Goal: Check status

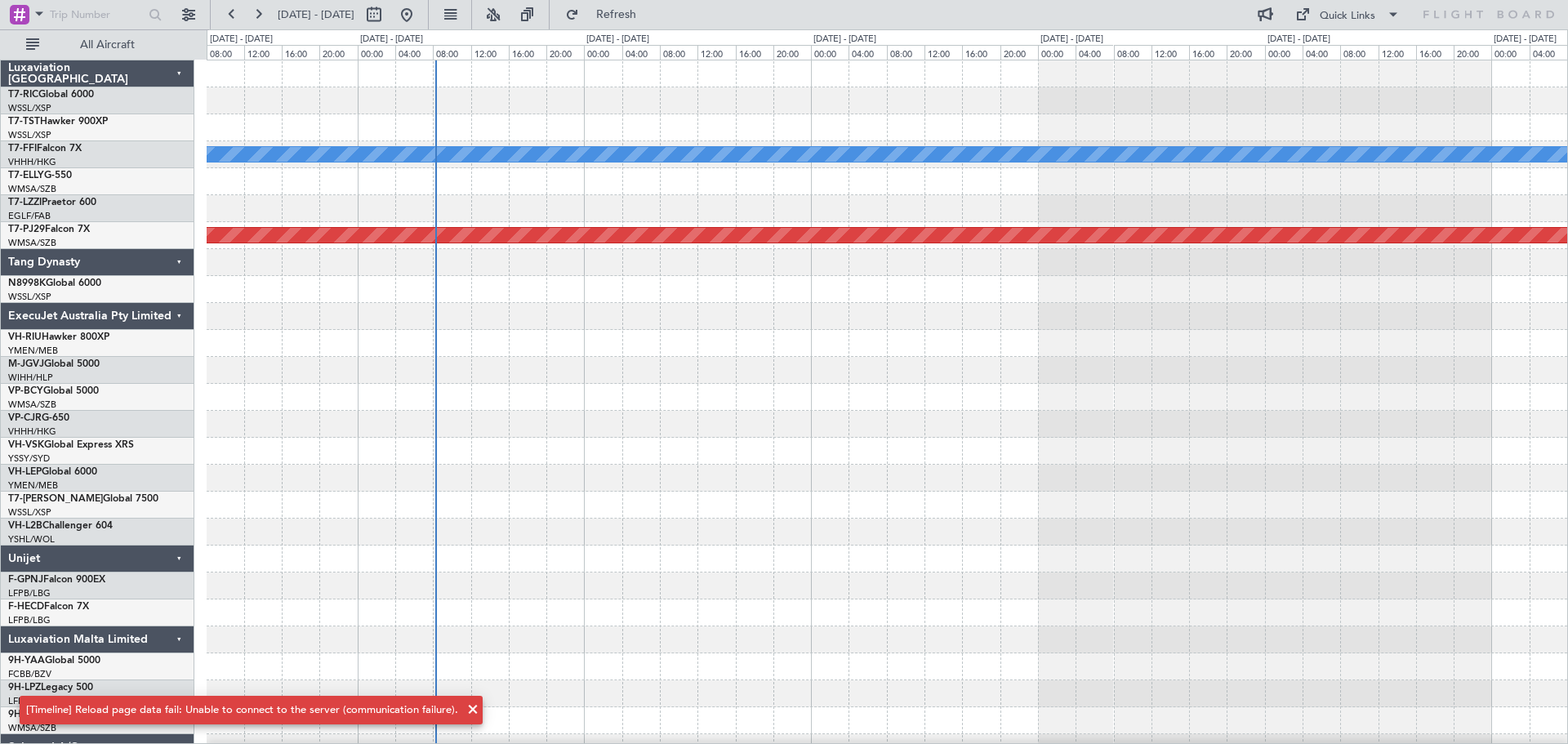
click at [845, 409] on div at bounding box center [887, 397] width 1361 height 27
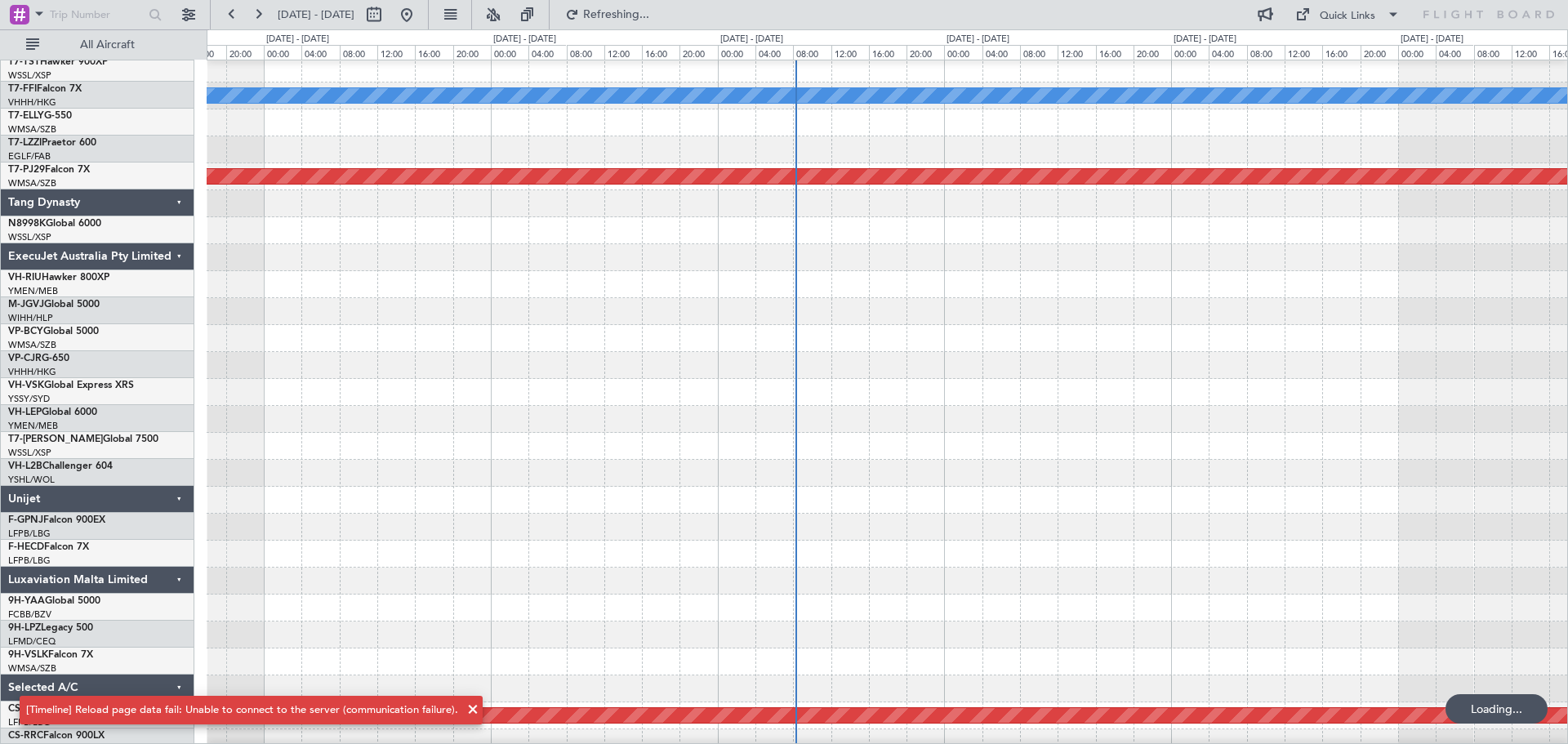
scroll to position [65, 0]
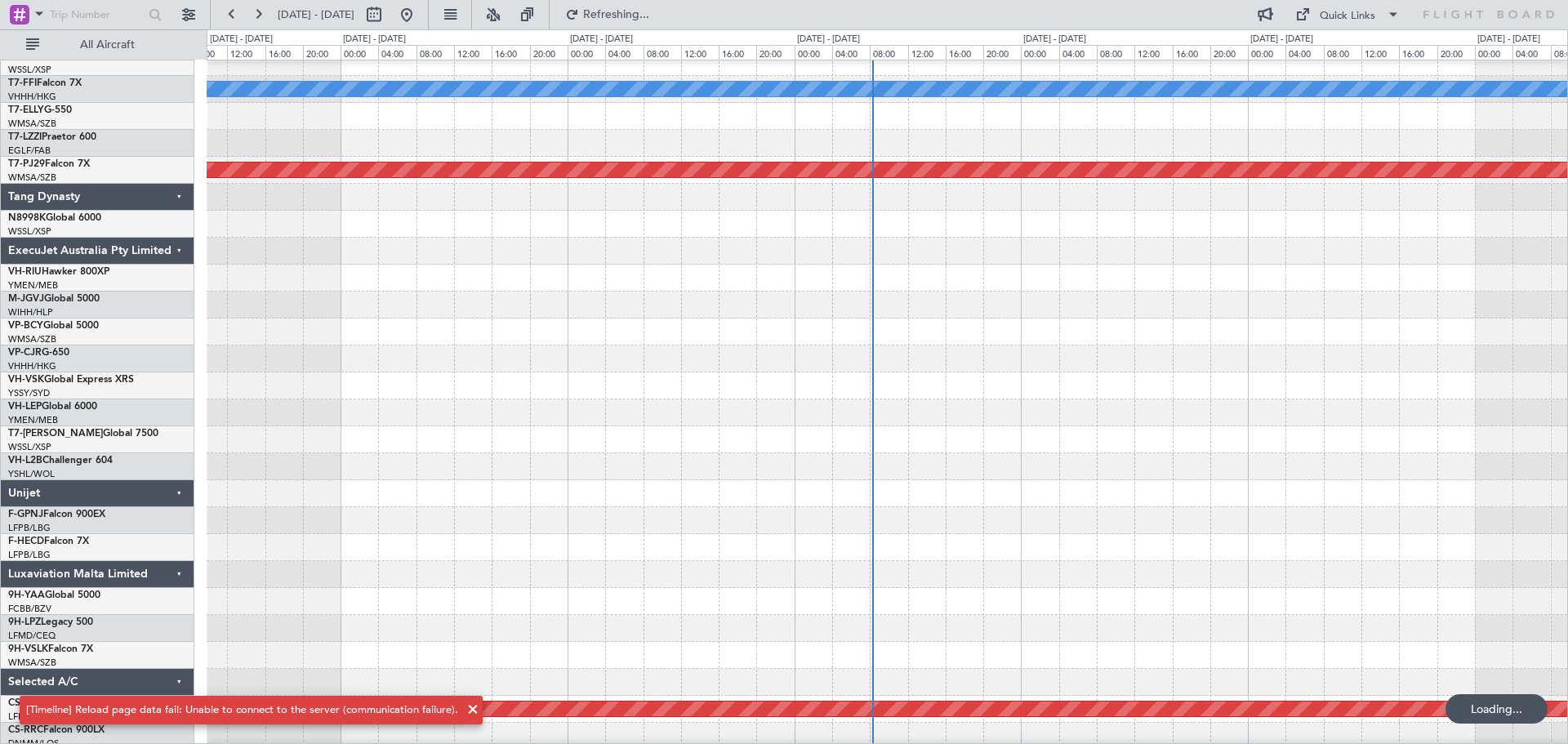
click at [1385, 411] on div at bounding box center [887, 413] width 1361 height 27
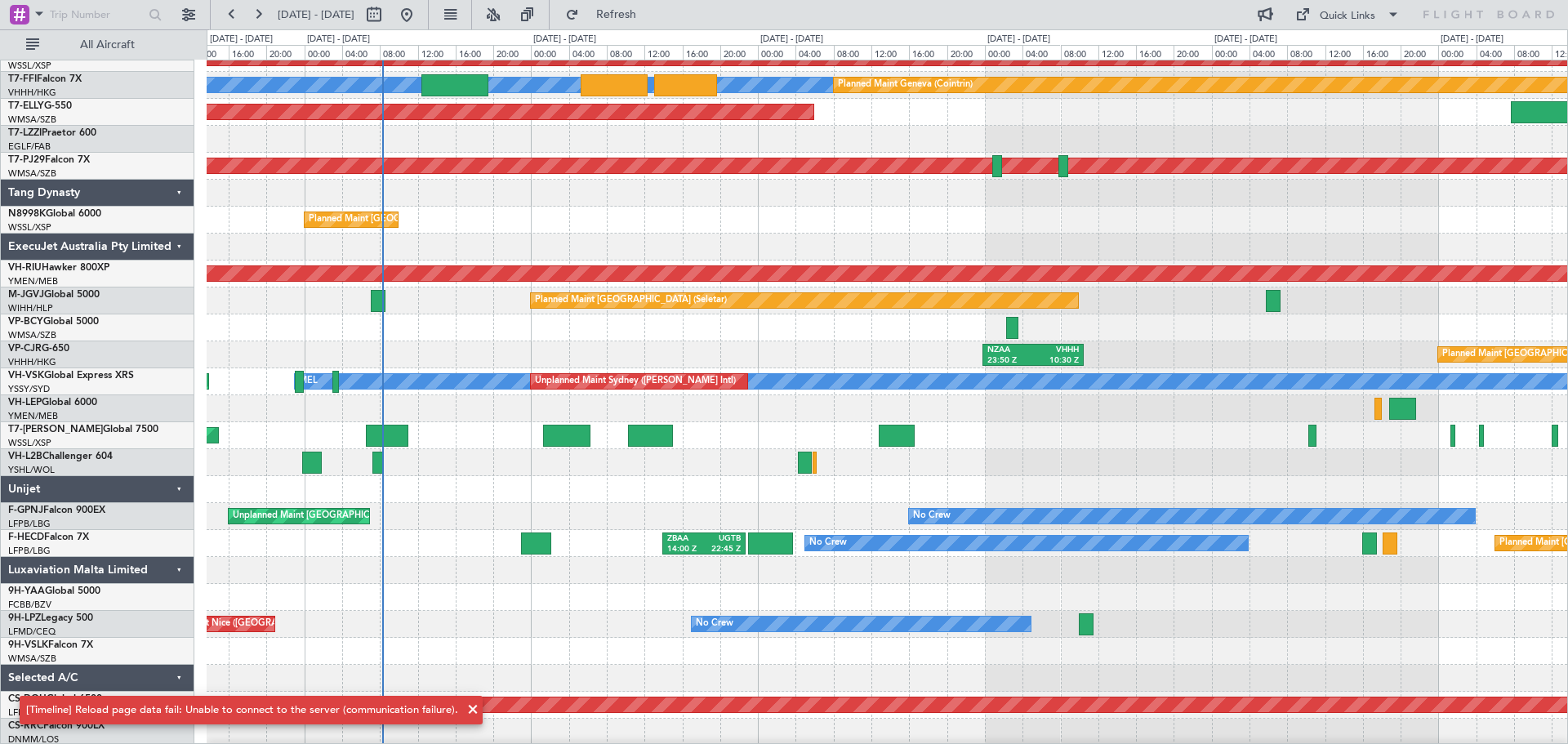
scroll to position [70, 0]
click at [769, 420] on div at bounding box center [887, 408] width 1361 height 27
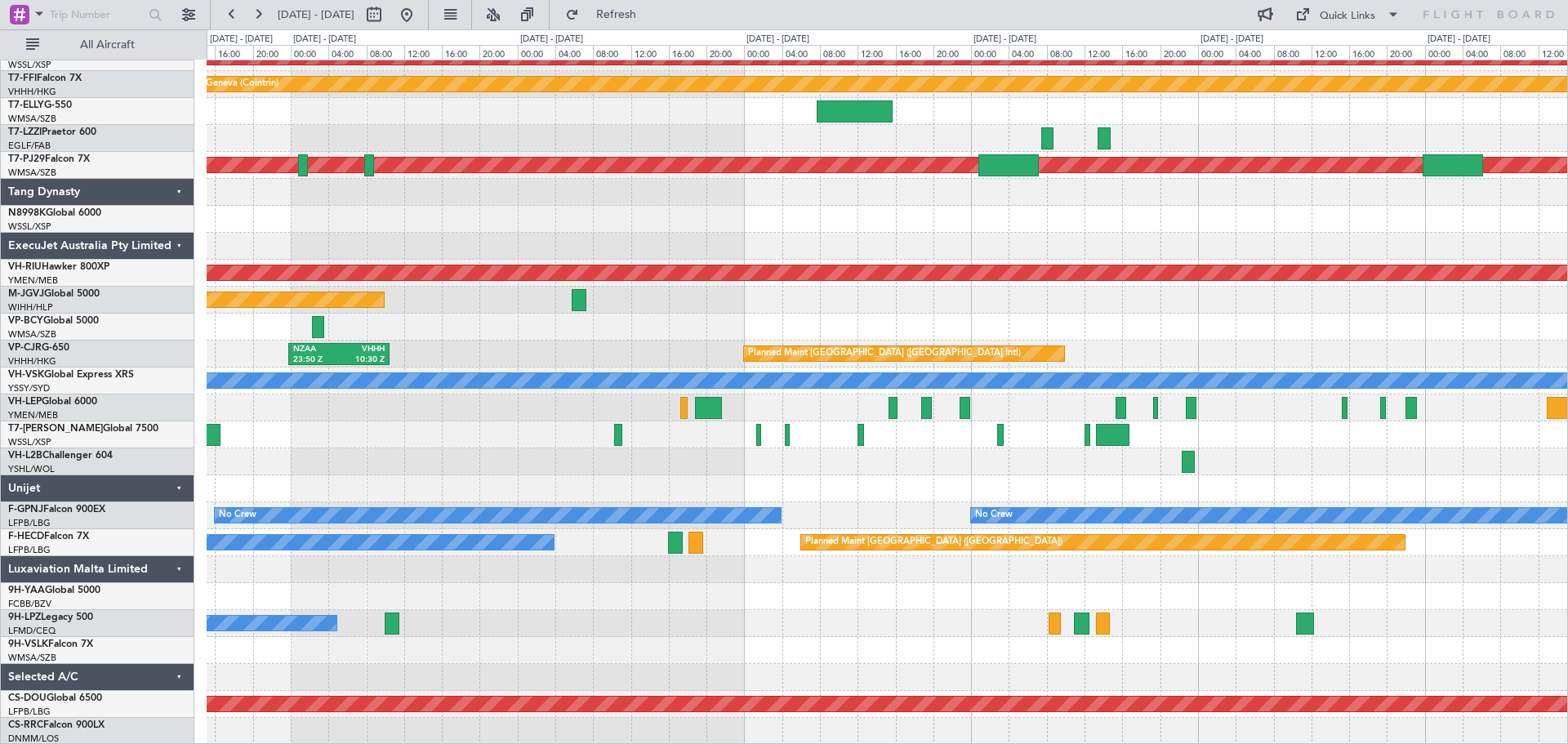
click at [410, 441] on div "Planned Maint [GEOGRAPHIC_DATA] (Seletar) [PERSON_NAME] [PERSON_NAME] Planned M…" at bounding box center [887, 368] width 1361 height 754
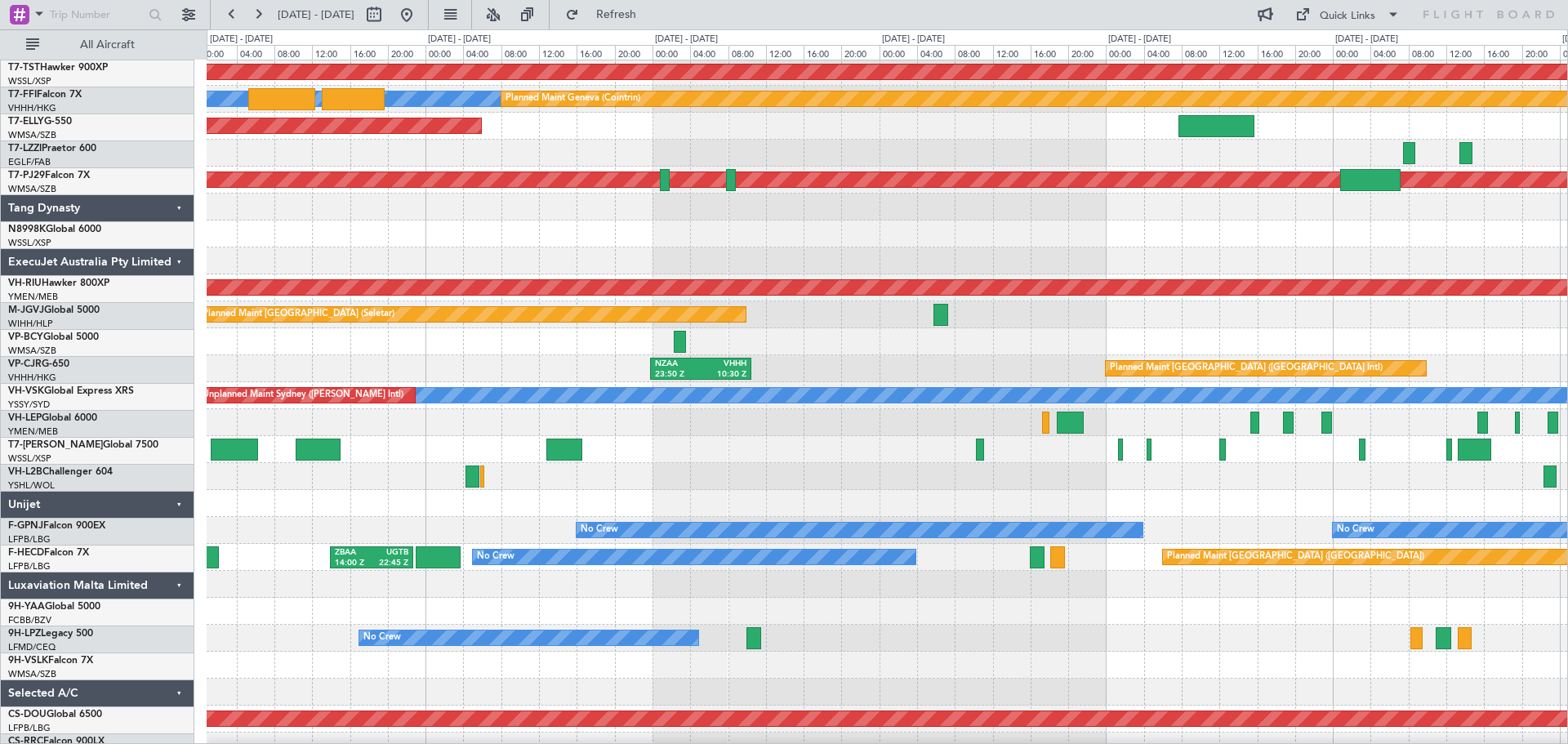
scroll to position [41, 0]
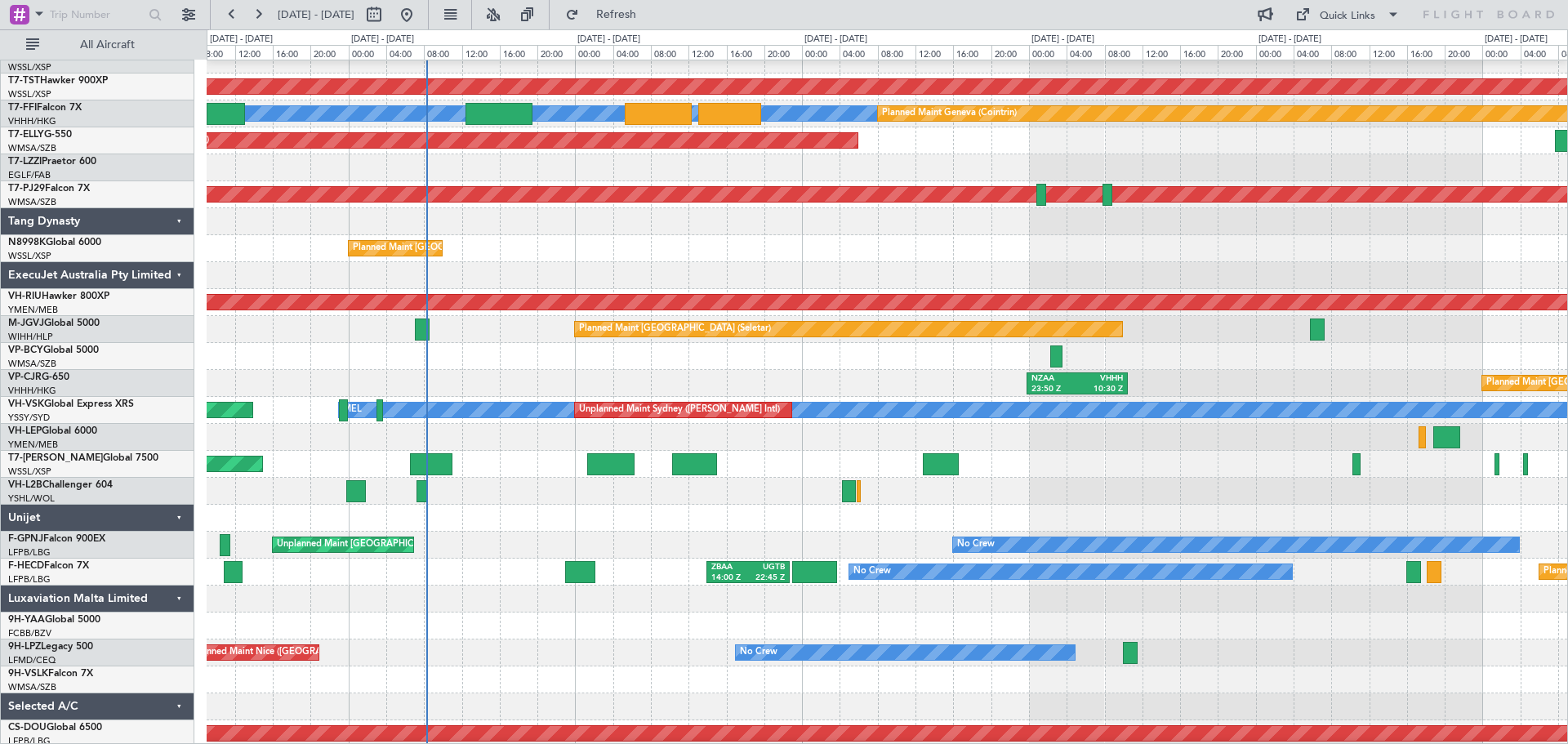
click at [1205, 483] on div at bounding box center [887, 491] width 1361 height 27
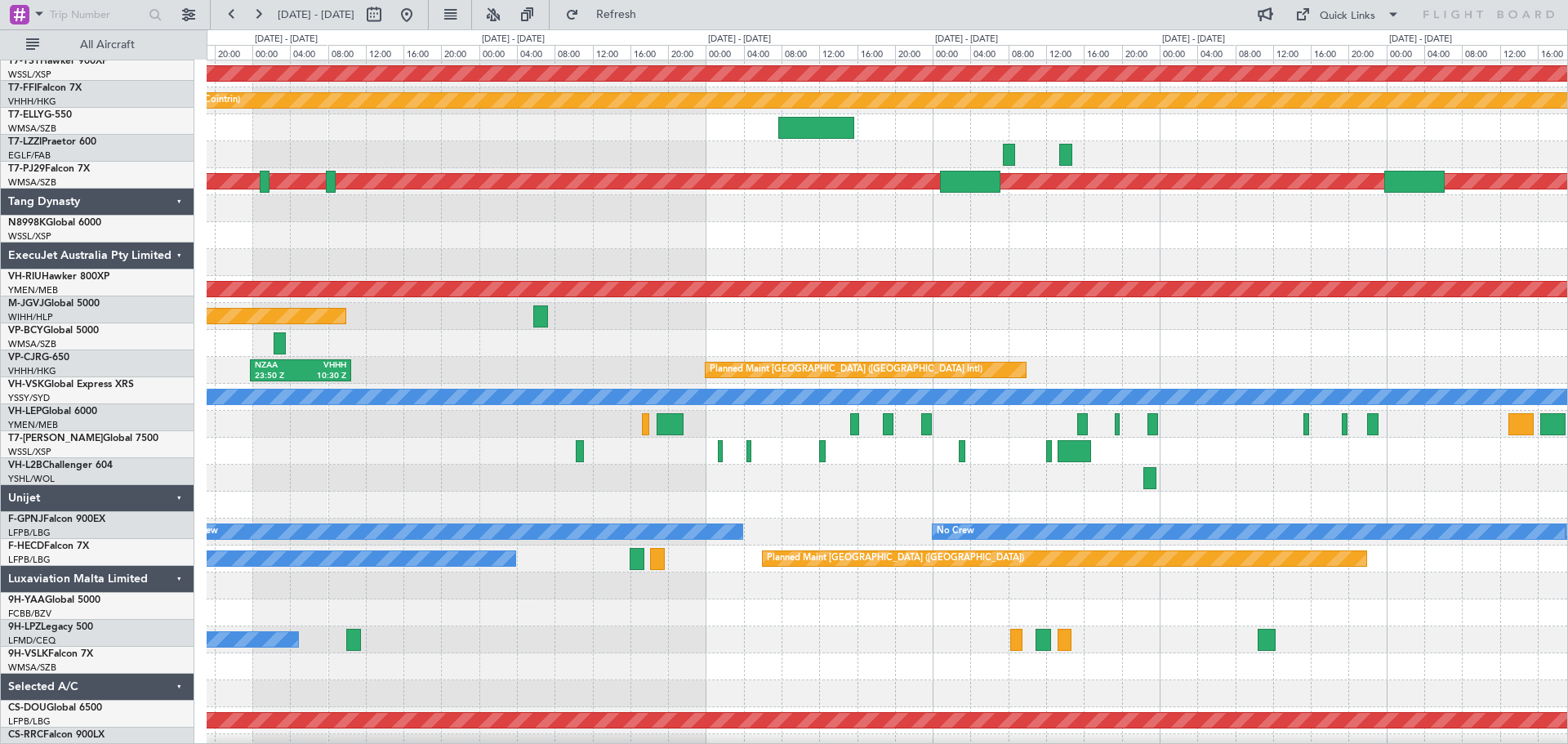
scroll to position [0, 0]
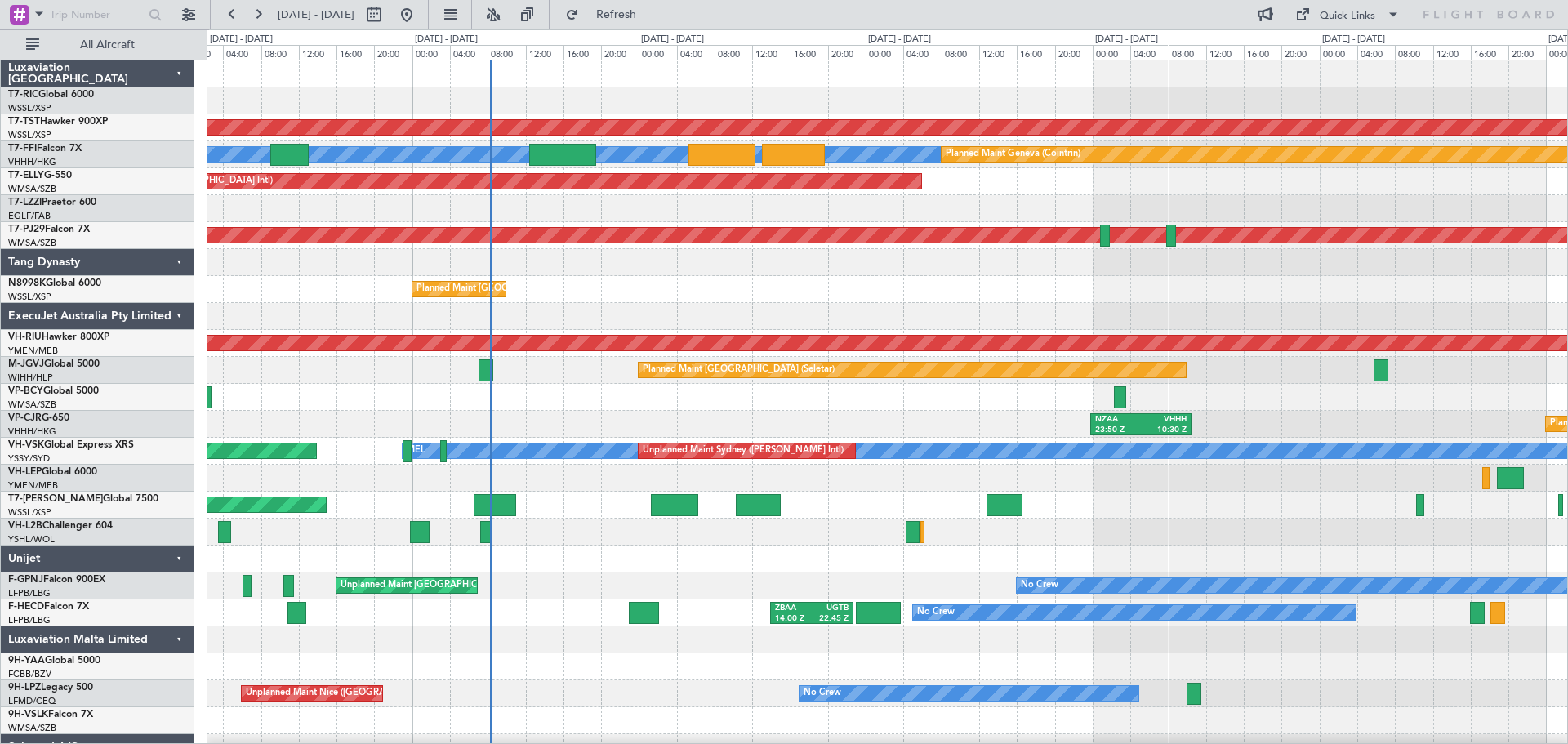
click at [991, 310] on div "Planned Maint [GEOGRAPHIC_DATA] (Seletar) [PERSON_NAME] [PERSON_NAME] Planned M…" at bounding box center [887, 438] width 1361 height 754
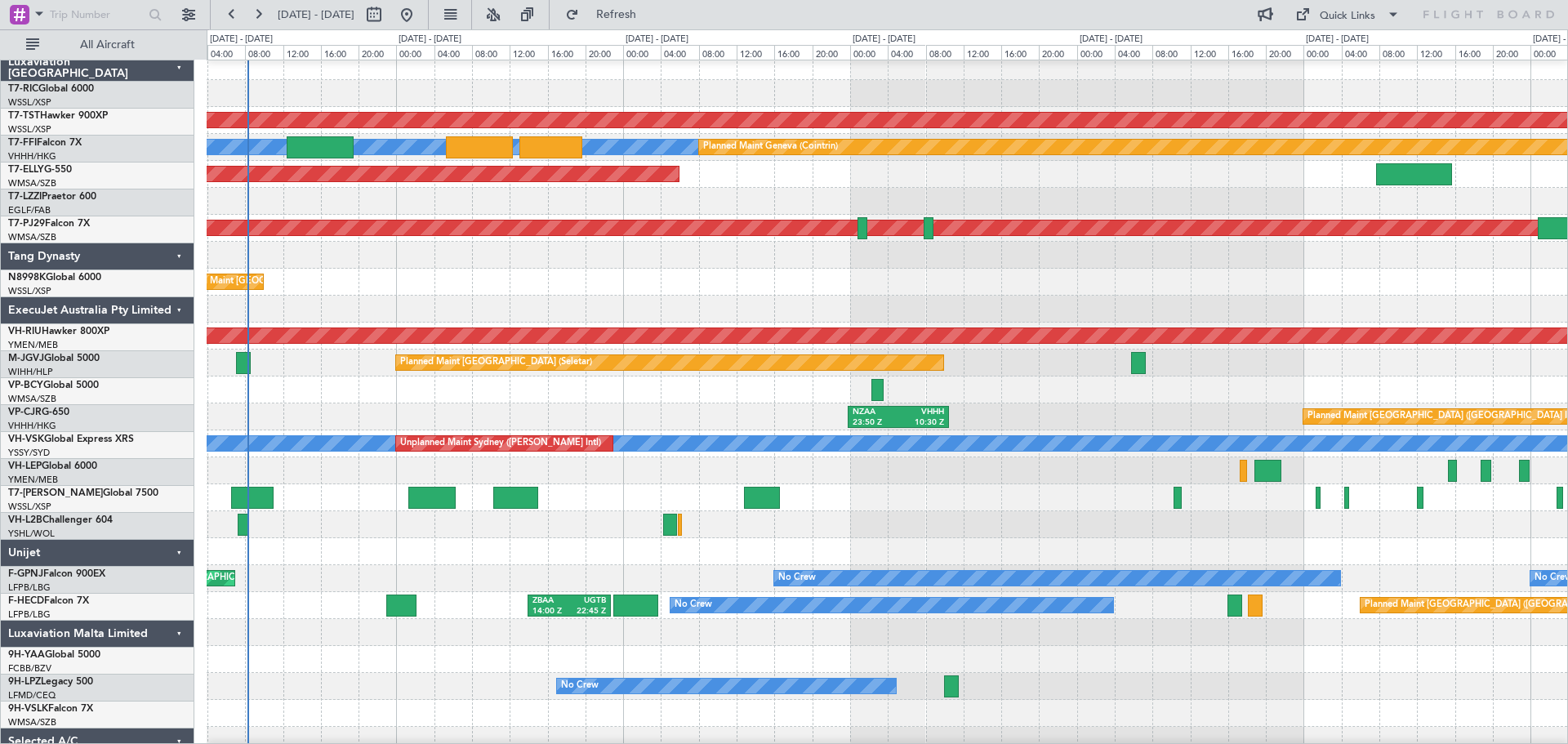
scroll to position [7, 0]
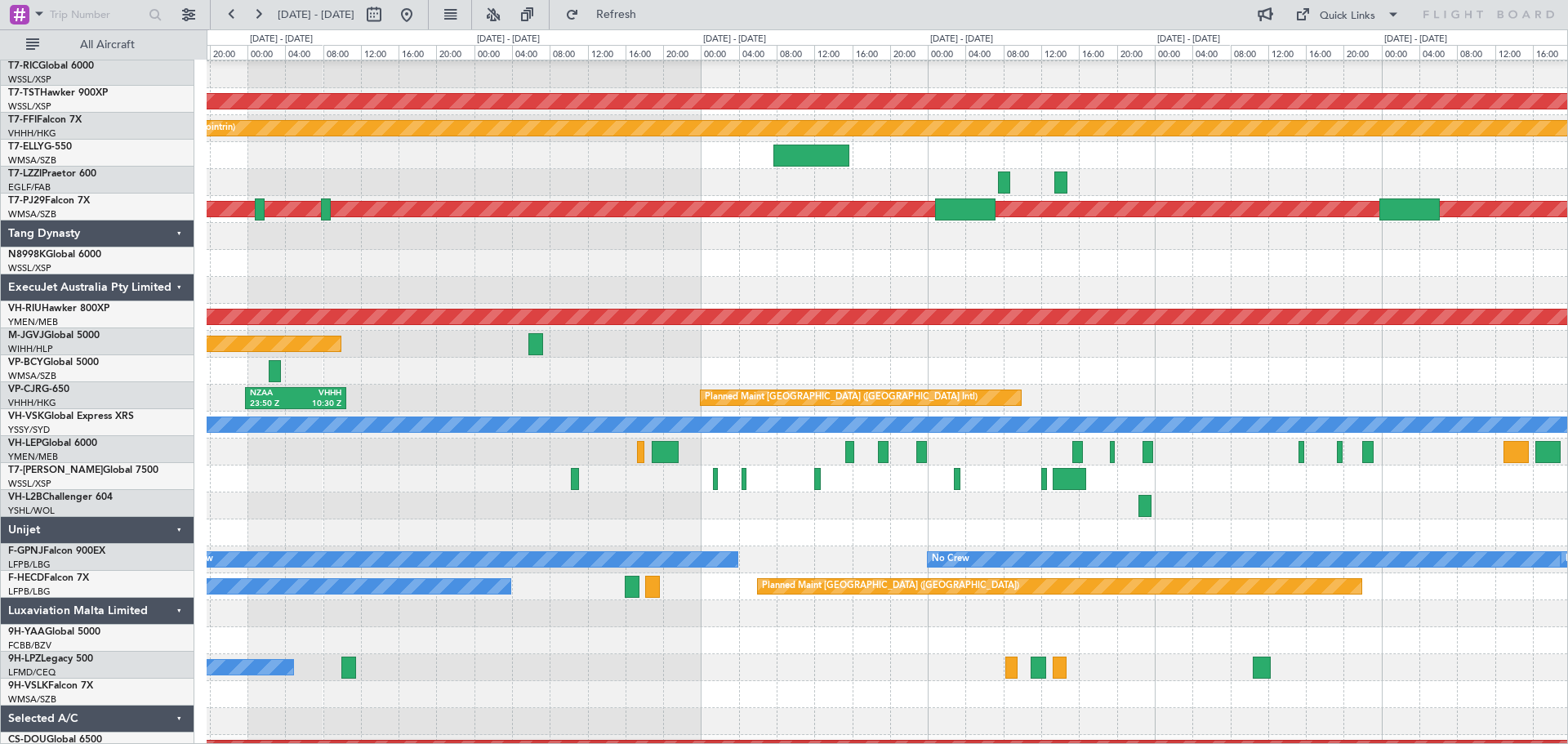
click at [335, 143] on div "Planned Maint [GEOGRAPHIC_DATA] ([GEOGRAPHIC_DATA] Intl)" at bounding box center [887, 155] width 1361 height 27
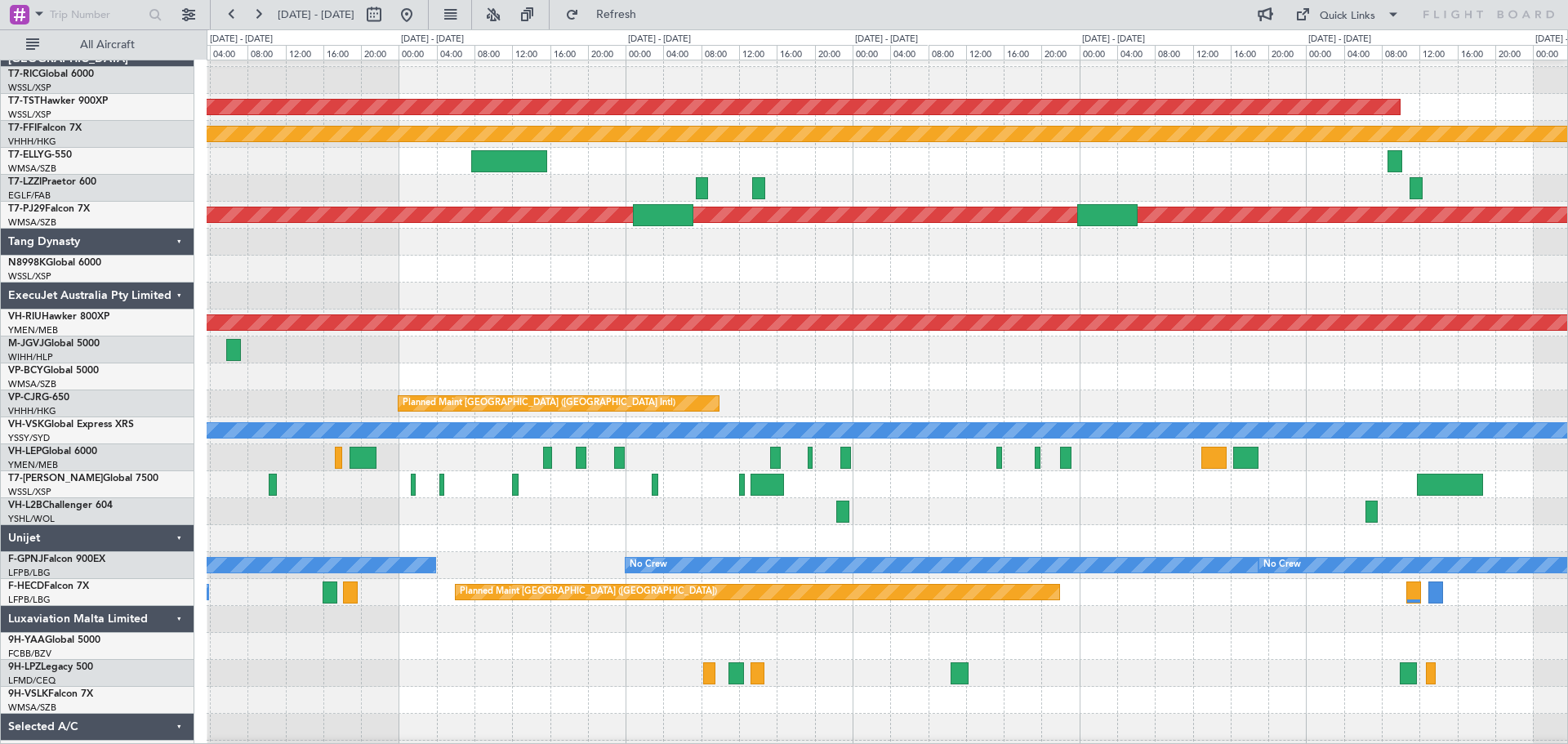
click at [399, 153] on div at bounding box center [887, 161] width 1361 height 27
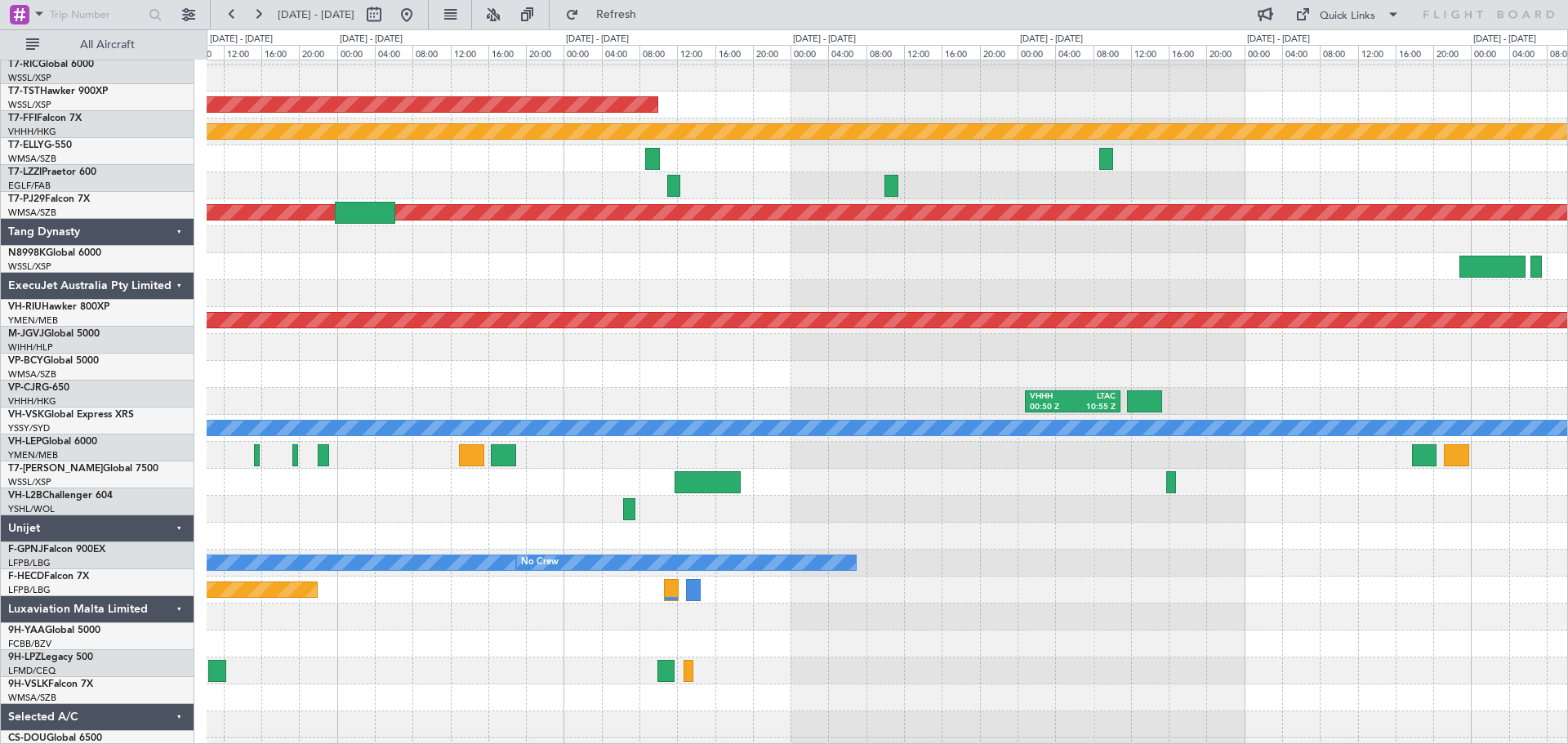
click at [375, 161] on div "HECA 14:20 Z WMSA 00:00 Z" at bounding box center [887, 159] width 1361 height 27
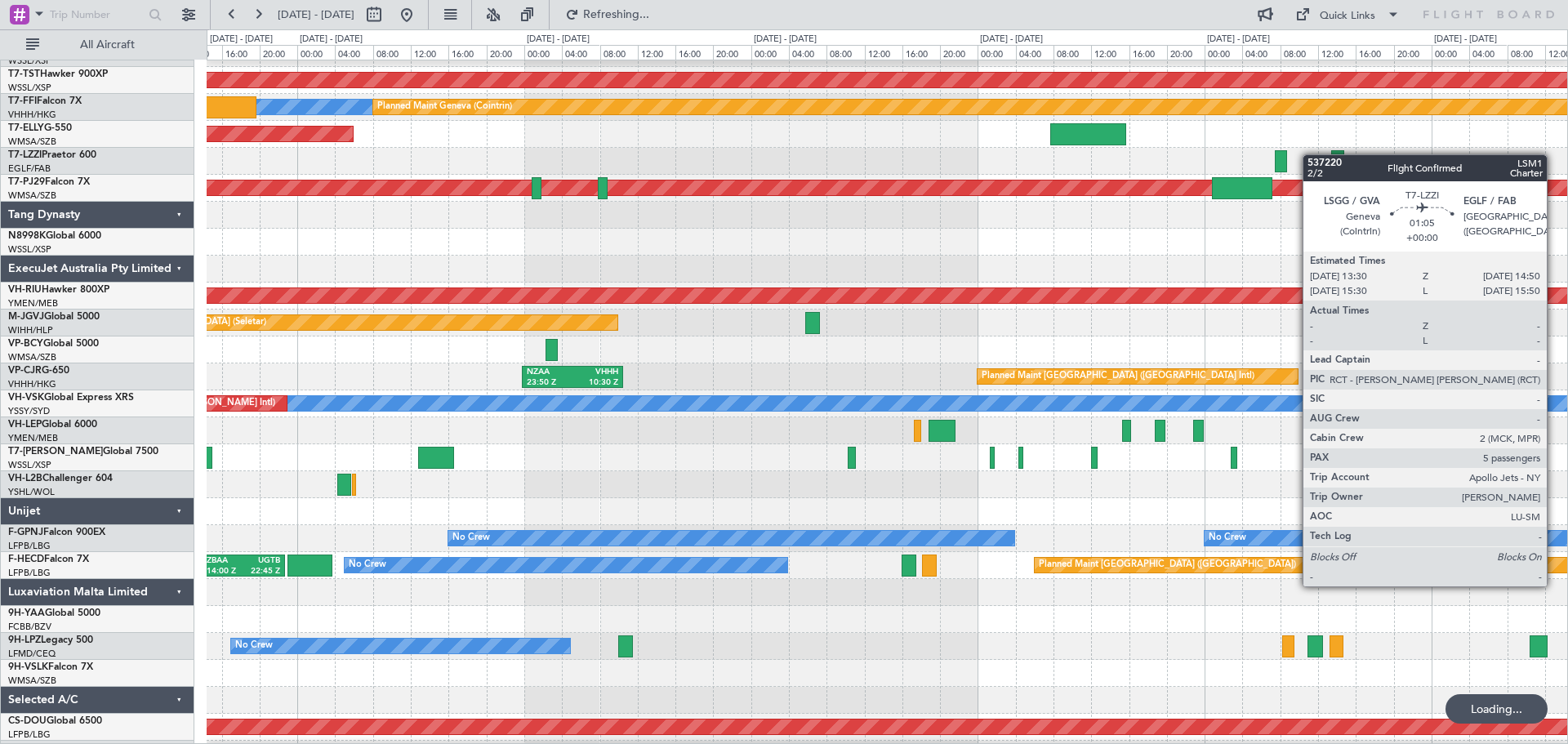
click at [1369, 154] on div at bounding box center [887, 161] width 1361 height 27
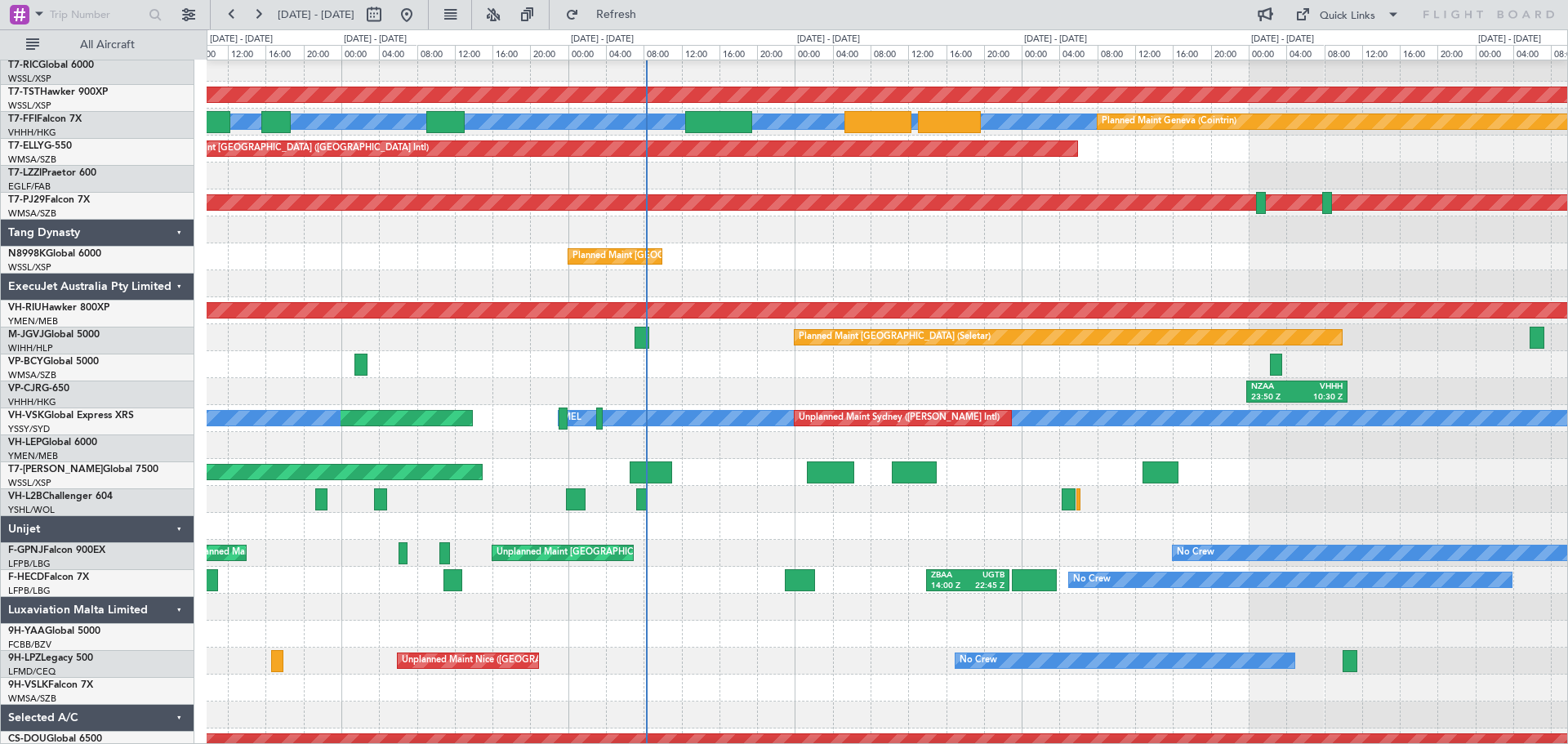
scroll to position [29, 0]
